Goal: Task Accomplishment & Management: Manage account settings

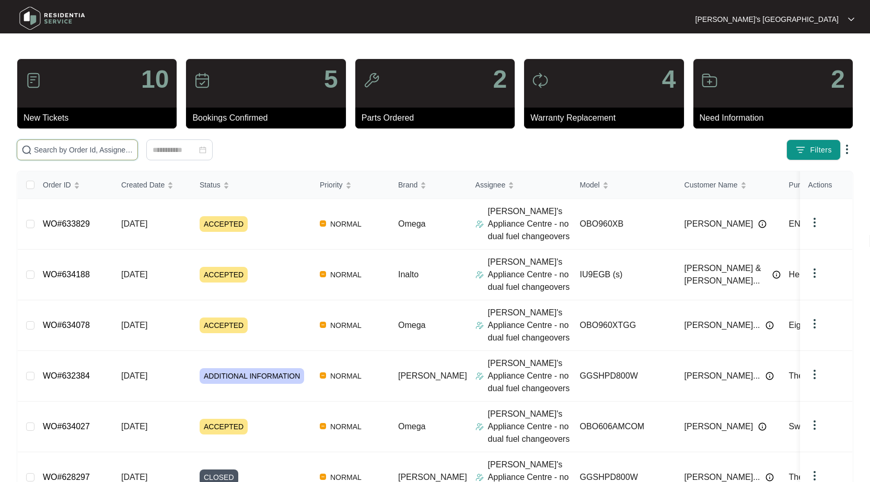
click at [57, 152] on input "text" at bounding box center [83, 149] width 99 height 11
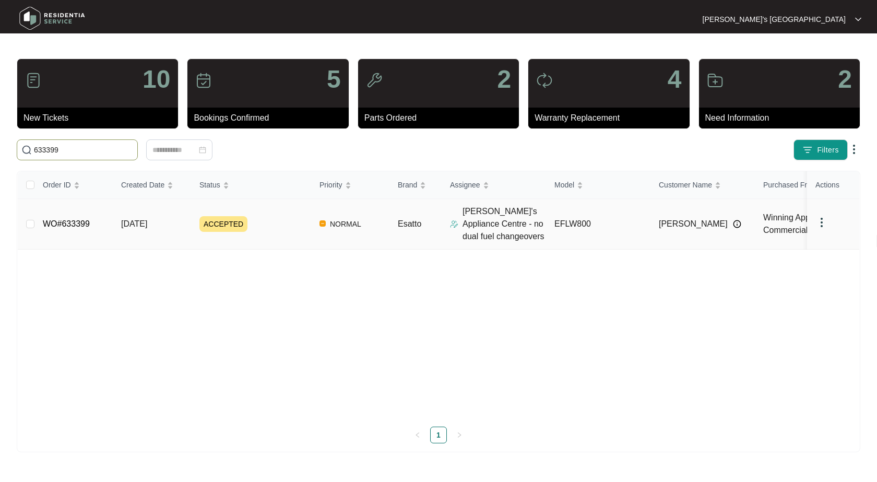
type input "633399"
click at [53, 221] on link "WO#633399" at bounding box center [66, 223] width 47 height 9
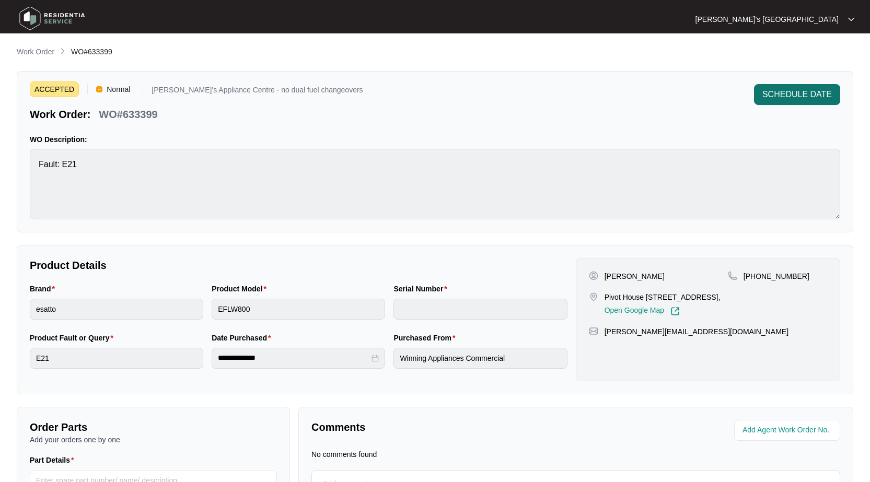
click at [790, 92] on span "SCHEDULE DATE" at bounding box center [796, 94] width 69 height 13
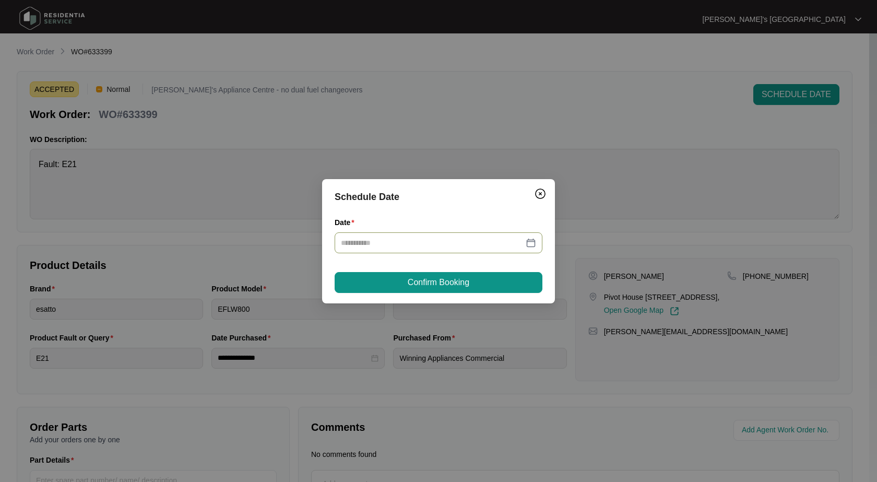
click at [533, 243] on div at bounding box center [438, 242] width 195 height 11
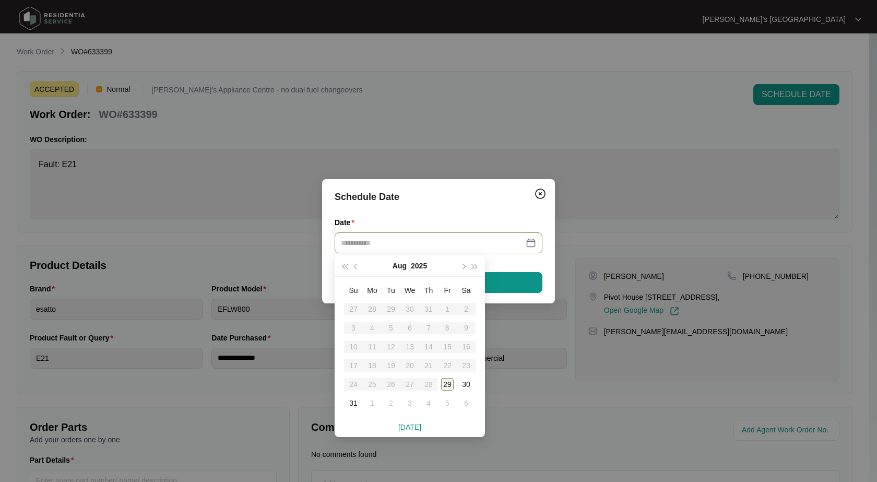
type input "**********"
click at [448, 383] on div "29" at bounding box center [447, 384] width 13 height 13
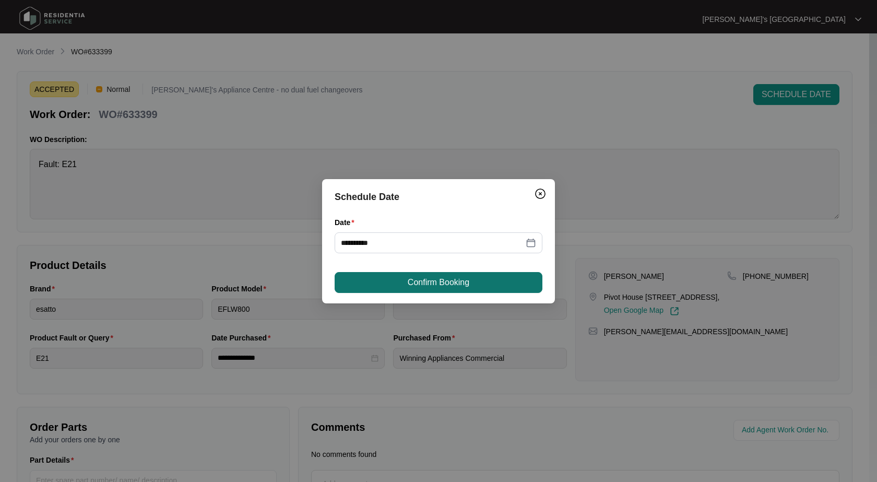
click at [436, 283] on span "Confirm Booking" at bounding box center [439, 282] width 62 height 13
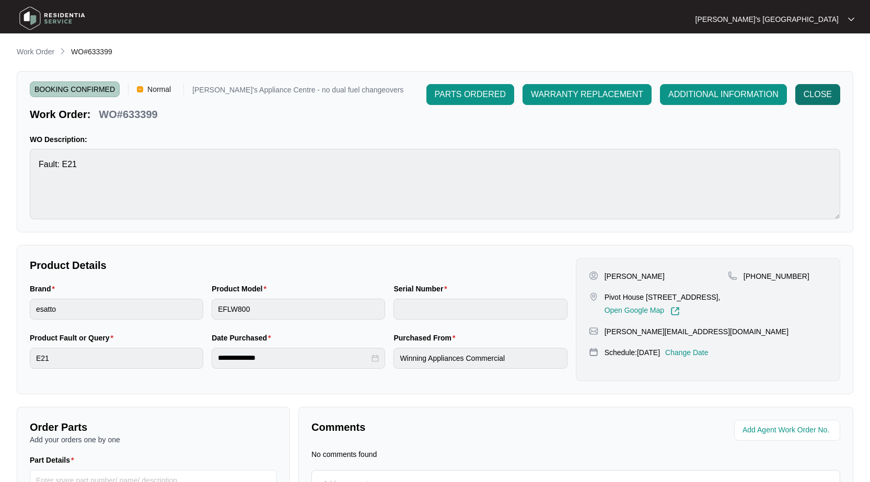
click at [798, 97] on button "CLOSE" at bounding box center [817, 94] width 45 height 21
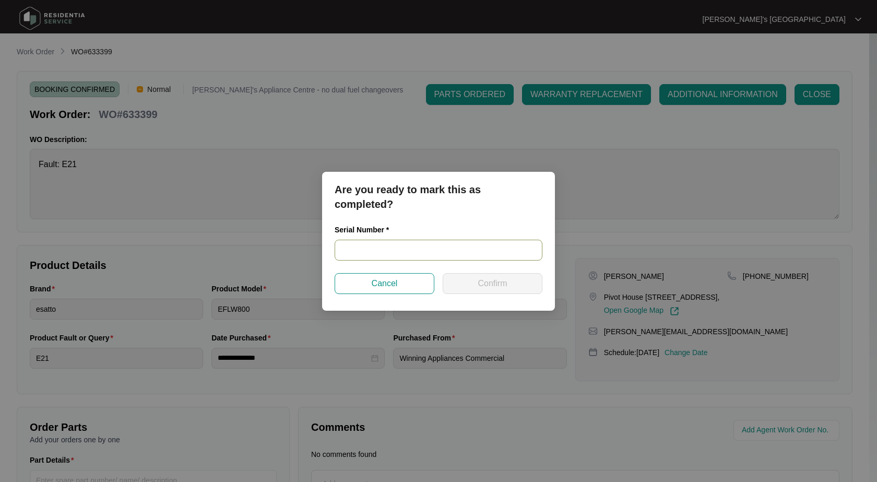
click at [467, 249] on input "text" at bounding box center [439, 250] width 208 height 21
paste input "540J106800134085K00147"
type input "540J106800134085K00147"
click at [483, 276] on button "Confirm" at bounding box center [493, 283] width 100 height 21
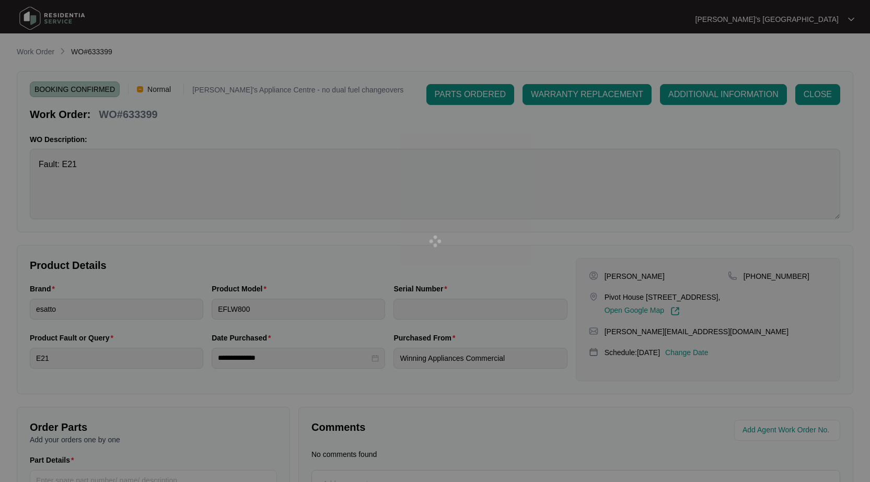
type input "540J106800134085K00147"
